Goal: Information Seeking & Learning: Learn about a topic

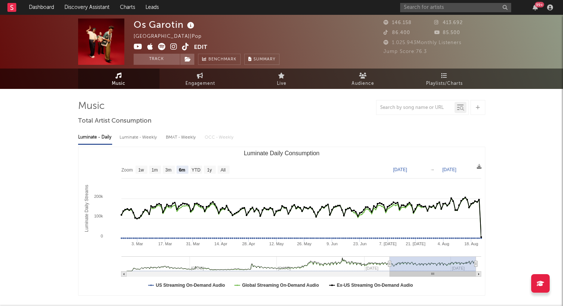
select select "6m"
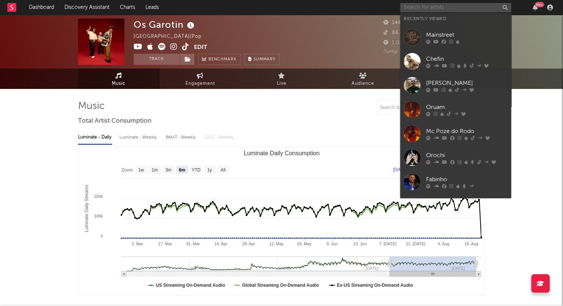
click at [439, 7] on input "text" at bounding box center [455, 7] width 111 height 9
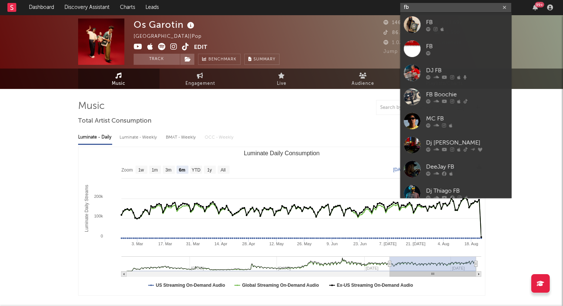
type input "fbc"
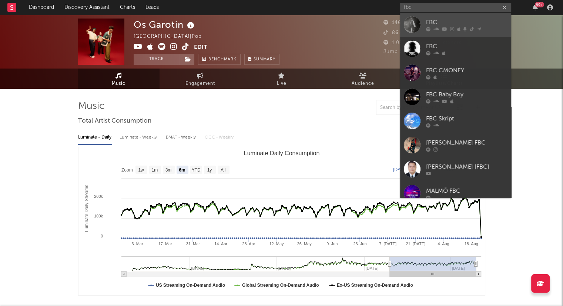
click at [466, 25] on div "FBC" at bounding box center [466, 22] width 81 height 9
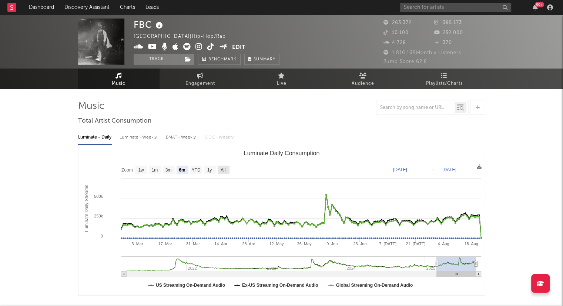
click at [224, 169] on text "All" at bounding box center [222, 169] width 5 height 5
select select "All"
type input "[DATE]"
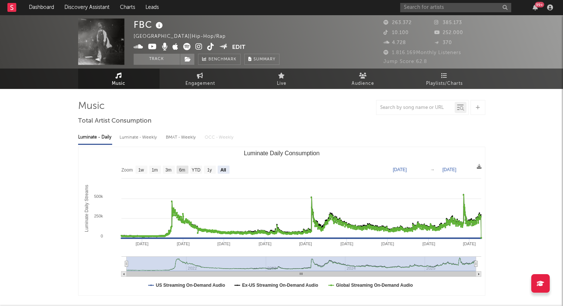
click at [186, 171] on rect "Luminate Daily Consumption" at bounding box center [182, 169] width 12 height 8
select select "6m"
type input "[DATE]"
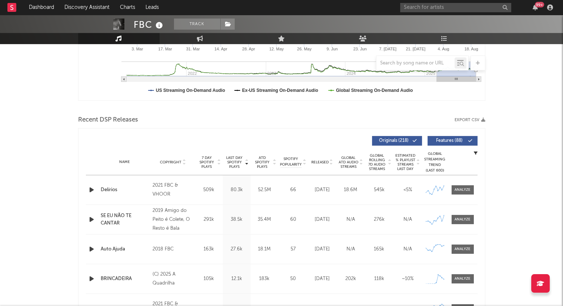
scroll to position [197, 0]
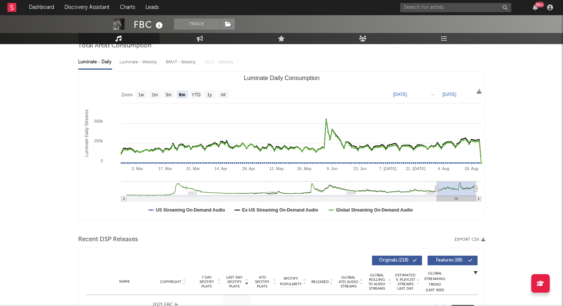
scroll to position [0, 0]
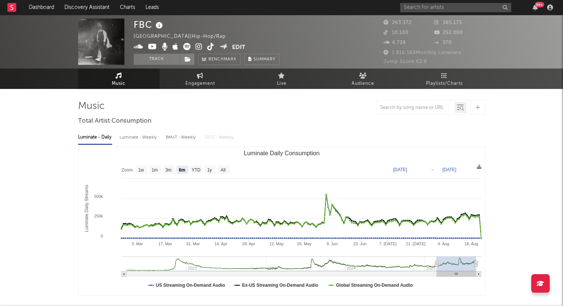
click at [183, 136] on div "BMAT - Weekly" at bounding box center [181, 137] width 31 height 13
select select "6m"
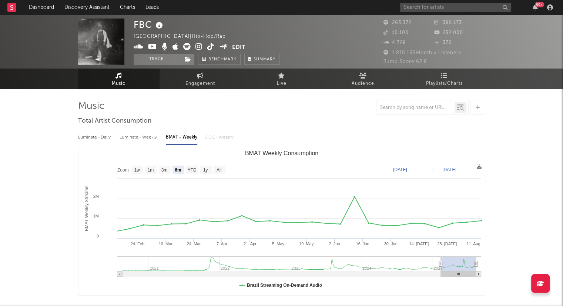
click at [92, 138] on div "Luminate - Daily" at bounding box center [95, 137] width 34 height 13
select select "6m"
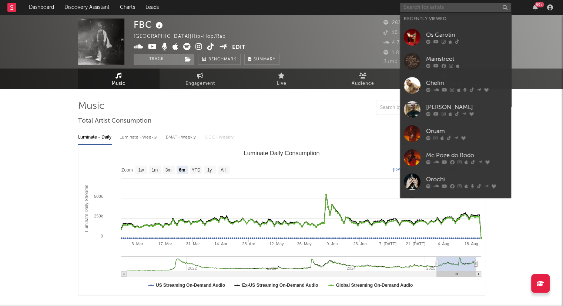
click at [455, 8] on input "text" at bounding box center [455, 7] width 111 height 9
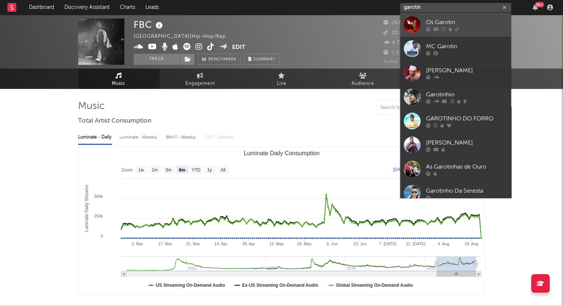
type input "garotin"
click at [444, 29] on icon at bounding box center [443, 29] width 4 height 4
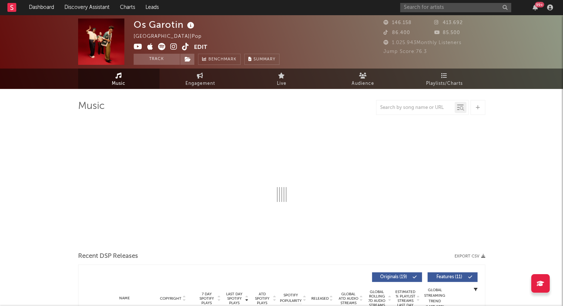
select select "6m"
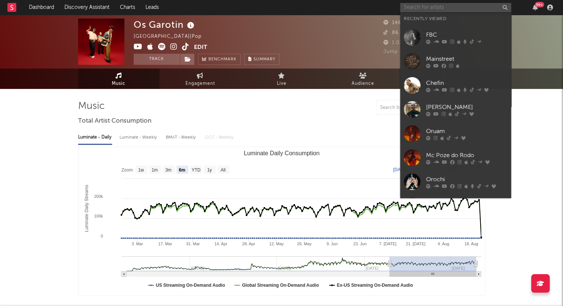
click at [432, 6] on input "text" at bounding box center [455, 7] width 111 height 9
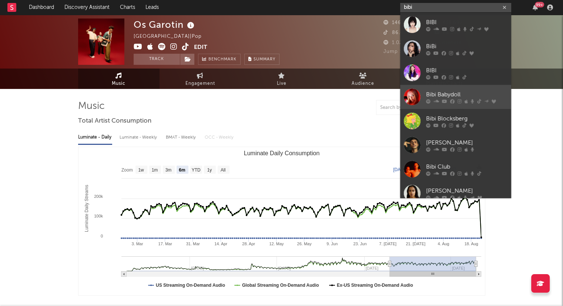
type input "bibi"
click at [448, 99] on div at bounding box center [466, 101] width 81 height 4
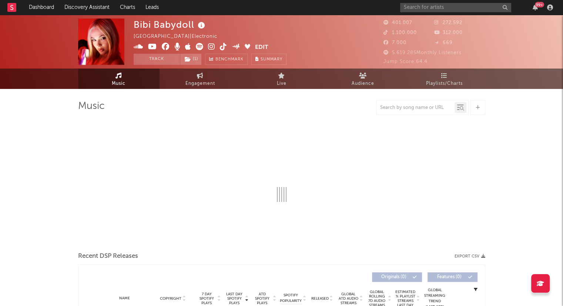
select select "6m"
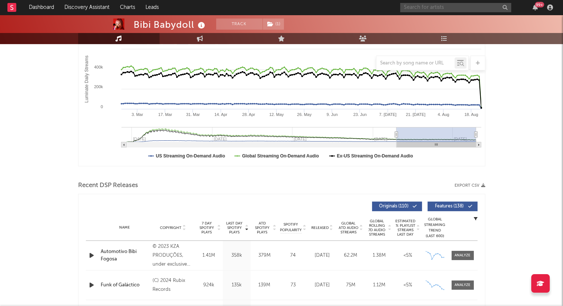
scroll to position [135, 0]
